Goal: Browse casually: Explore the website without a specific task or goal

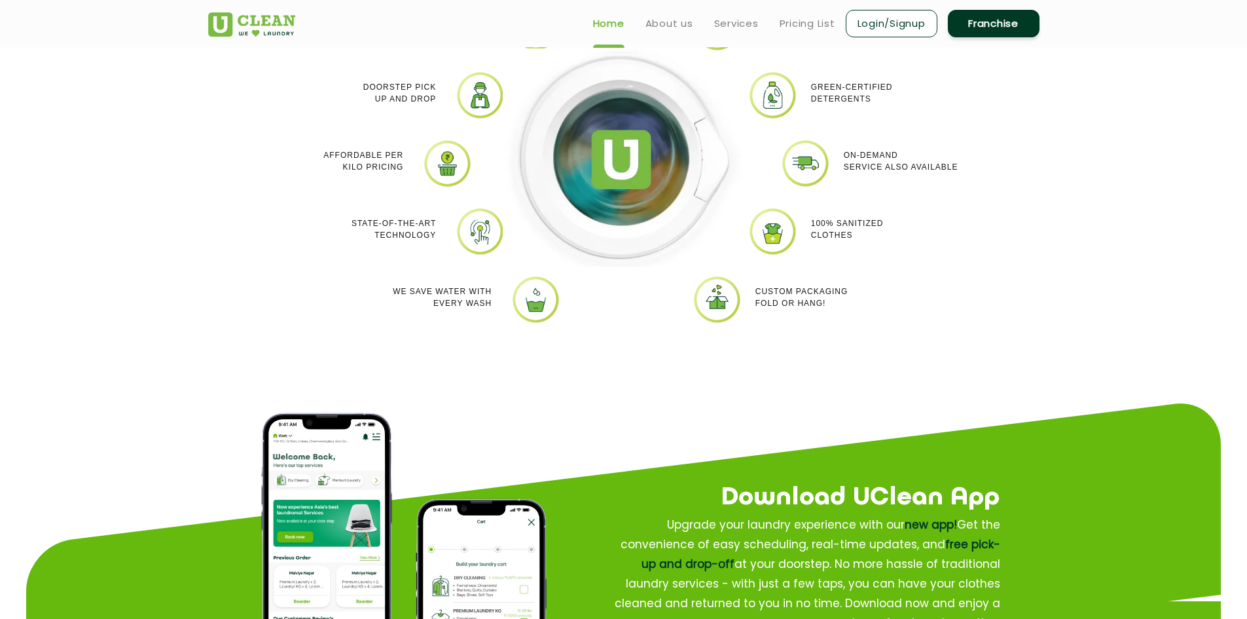
scroll to position [1179, 0]
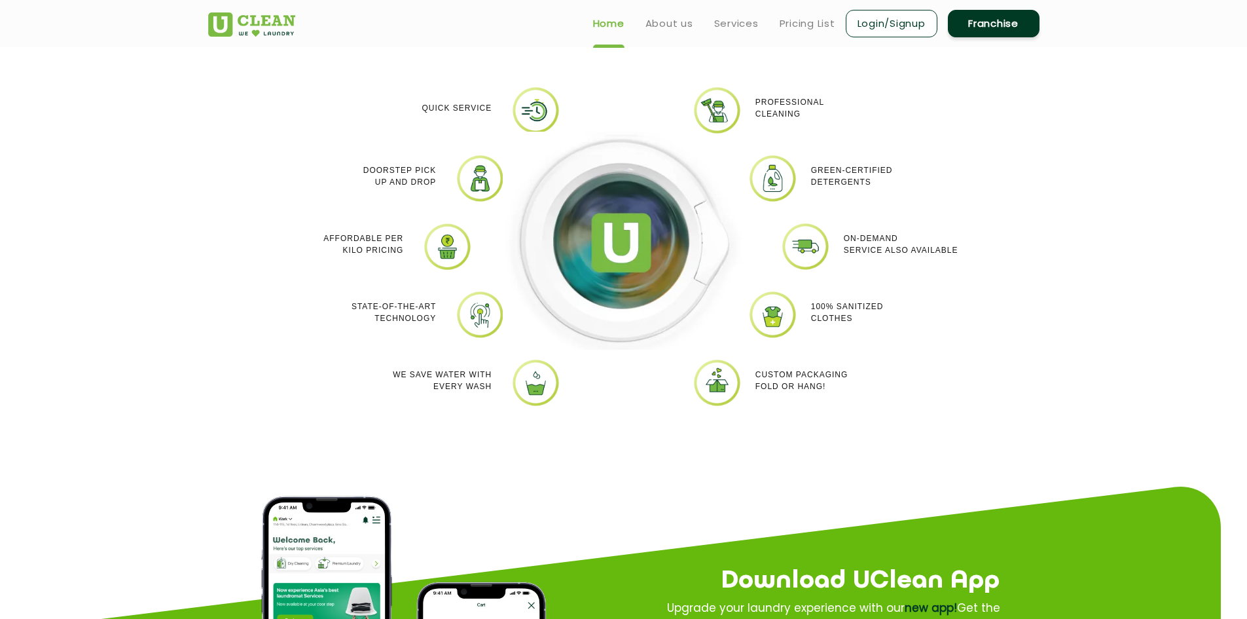
click at [967, 231] on div "On-demand service also available" at bounding box center [929, 244] width 170 height 45
drag, startPoint x: 949, startPoint y: 231, endPoint x: 342, endPoint y: 101, distance: 620.8
click at [910, 228] on div "On-demand service also available" at bounding box center [929, 244] width 170 height 45
drag, startPoint x: 342, startPoint y: 101, endPoint x: 261, endPoint y: 80, distance: 84.5
click at [261, 80] on div "Quick Service Doorstep Pick up and Drop Affordable per kilo pricing State-of-th…" at bounding box center [623, 256] width 851 height 380
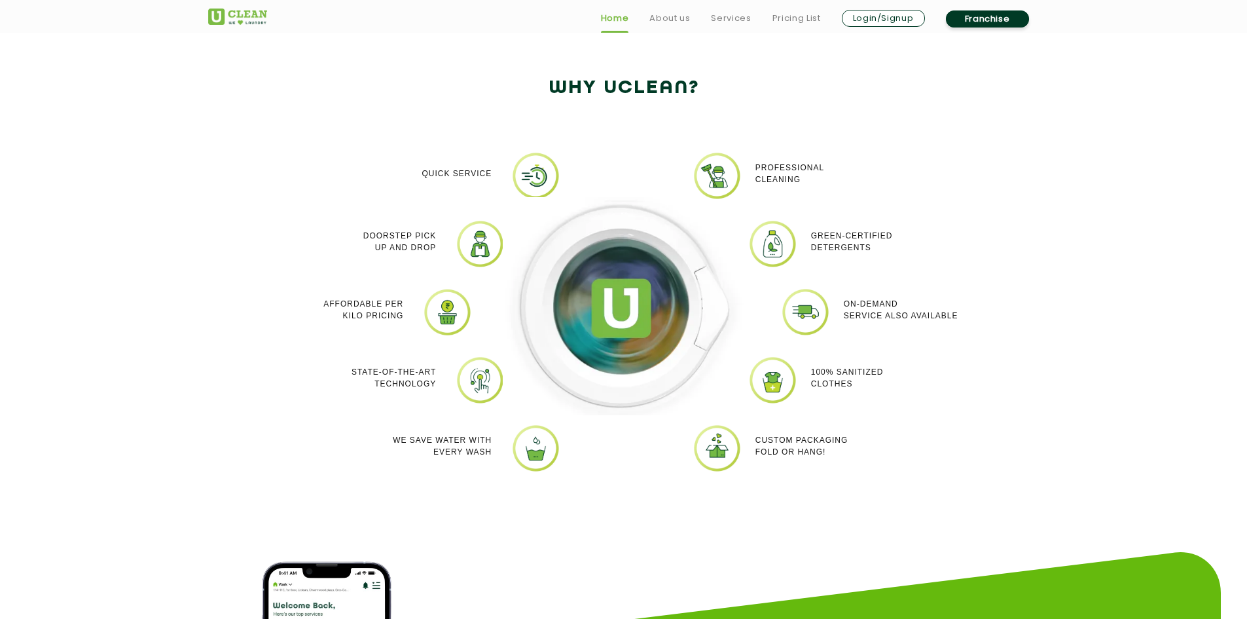
scroll to position [1244, 0]
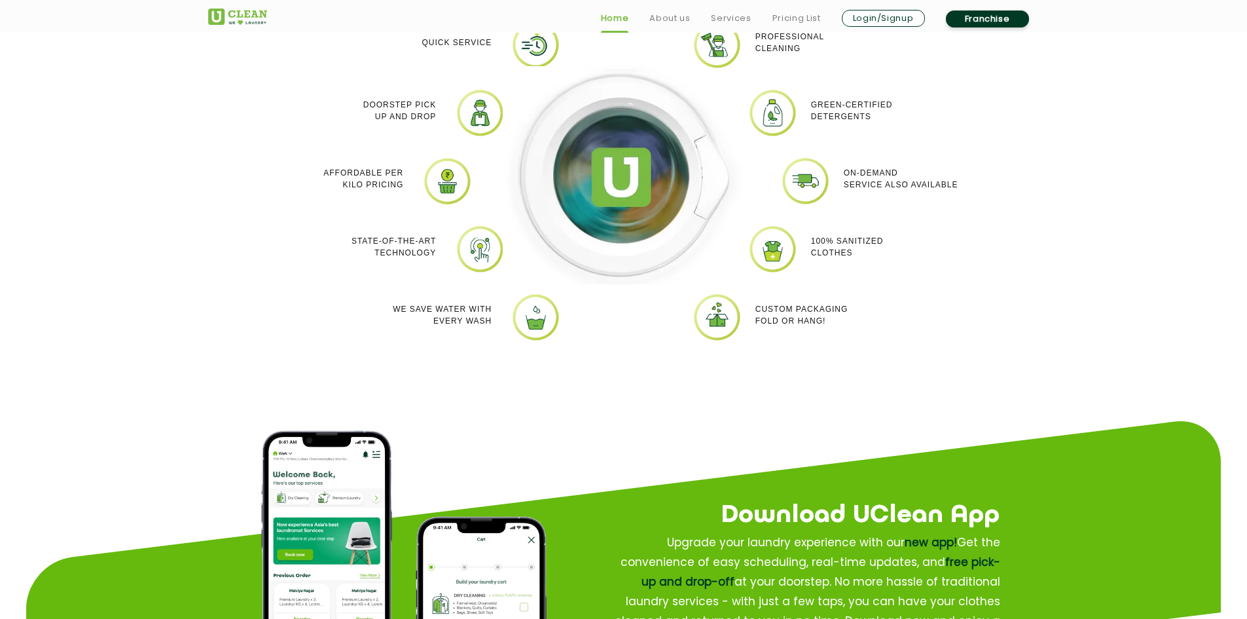
click at [516, 299] on div at bounding box center [624, 190] width 262 height 341
click at [530, 308] on div at bounding box center [624, 190] width 262 height 341
click at [530, 314] on div at bounding box center [624, 190] width 262 height 341
click at [633, 178] on img at bounding box center [624, 175] width 242 height 218
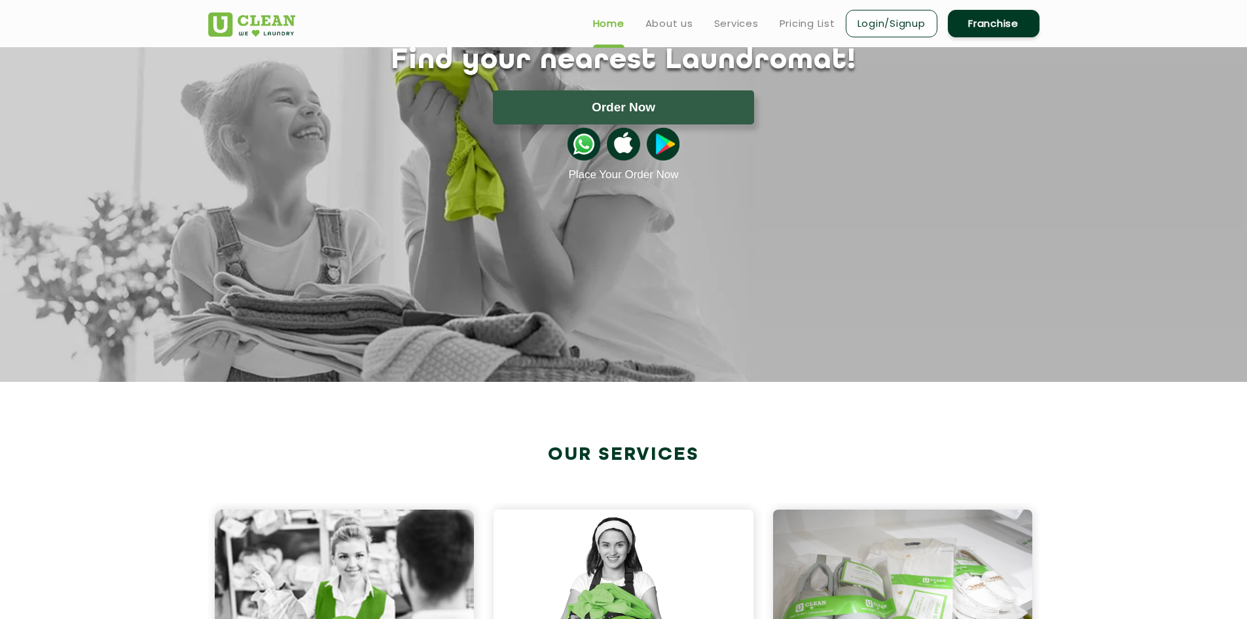
scroll to position [0, 0]
